Goal: Register for event/course

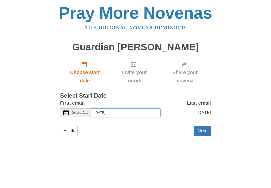
click at [154, 109] on input "Friday, September 26th" at bounding box center [126, 112] width 69 height 9
click at [207, 129] on button "Next" at bounding box center [203, 130] width 17 height 10
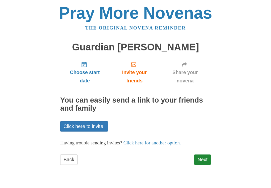
click at [206, 155] on link "Next" at bounding box center [203, 159] width 17 height 10
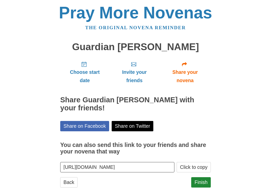
scroll to position [5, 0]
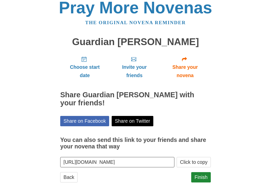
click at [203, 173] on link "Finish" at bounding box center [202, 177] width 20 height 10
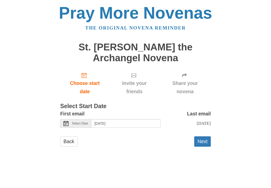
click at [205, 140] on button "Next" at bounding box center [203, 141] width 17 height 10
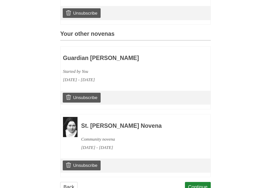
scroll to position [212, 0]
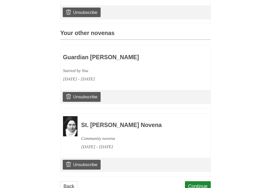
click at [88, 159] on link "Unsubscribe" at bounding box center [82, 164] width 38 height 10
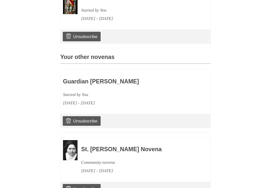
scroll to position [235, 0]
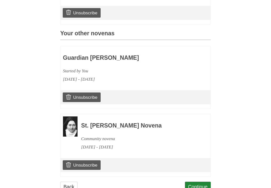
click at [202, 181] on link "Continue" at bounding box center [198, 186] width 26 height 10
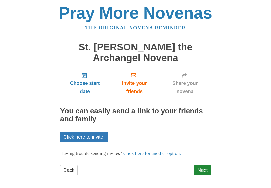
click at [206, 166] on link "Next" at bounding box center [203, 170] width 17 height 10
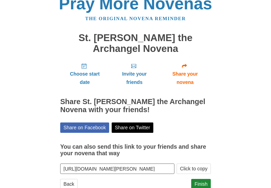
scroll to position [16, 0]
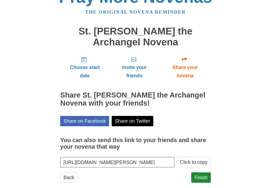
click at [204, 174] on link "Finish" at bounding box center [202, 177] width 20 height 10
